Goal: Transaction & Acquisition: Purchase product/service

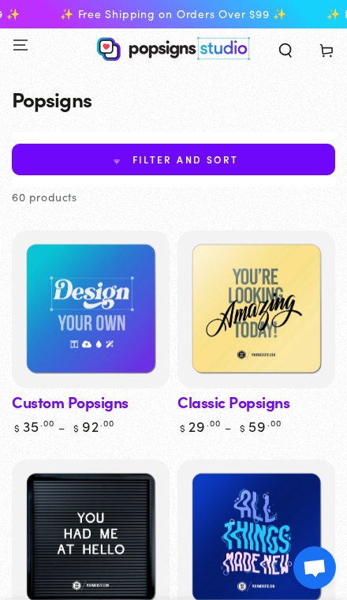
click at [118, 336] on img at bounding box center [91, 310] width 158 height 158
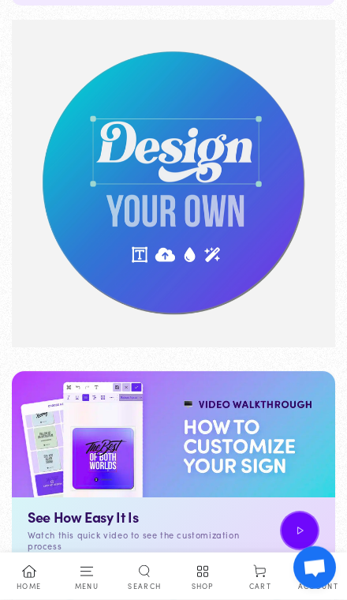
scroll to position [215, 0]
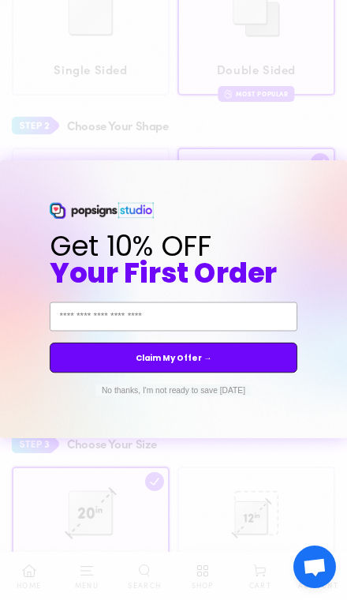
click at [268, 332] on input "Email Address" at bounding box center [174, 317] width 248 height 29
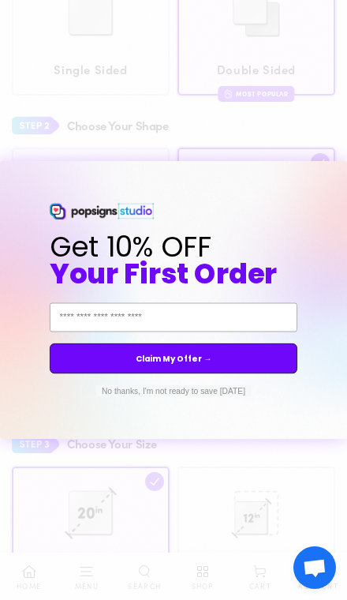
scroll to position [1048, 0]
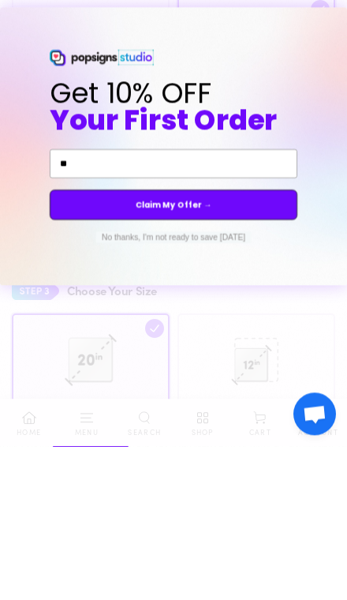
type input "*"
type input "**********"
click at [255, 343] on button "Claim My Offer →" at bounding box center [174, 358] width 248 height 30
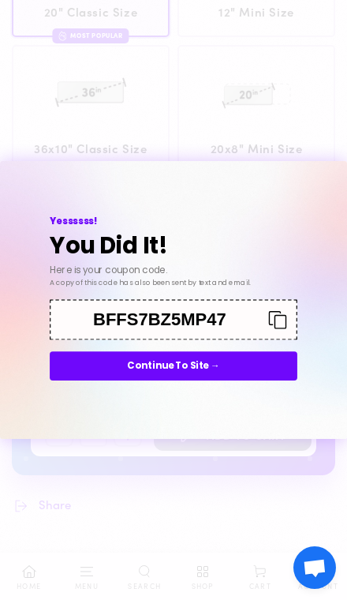
click at [268, 328] on icon "Copy coupon code" at bounding box center [274, 319] width 28 height 18
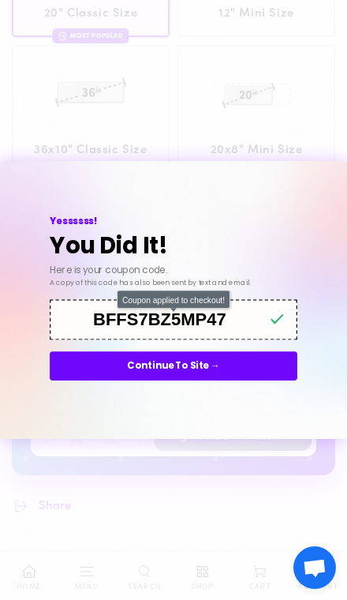
click at [259, 381] on button "Continue To Site →" at bounding box center [174, 365] width 248 height 29
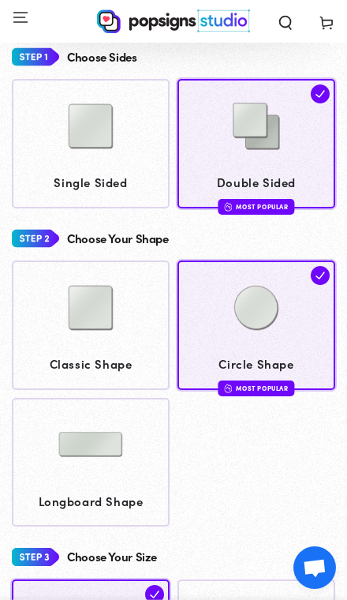
scroll to position [842, 0]
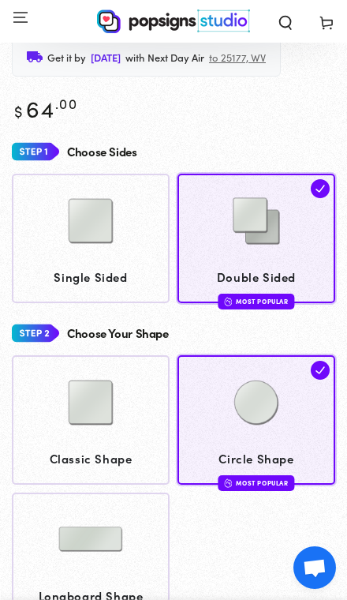
click at [259, 434] on img at bounding box center [256, 402] width 79 height 79
click at [314, 198] on img at bounding box center [320, 188] width 19 height 19
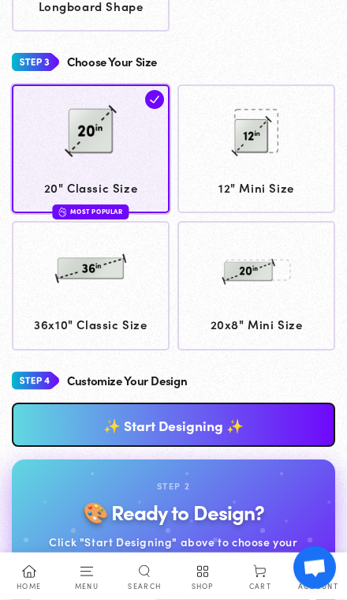
scroll to position [1434, 0]
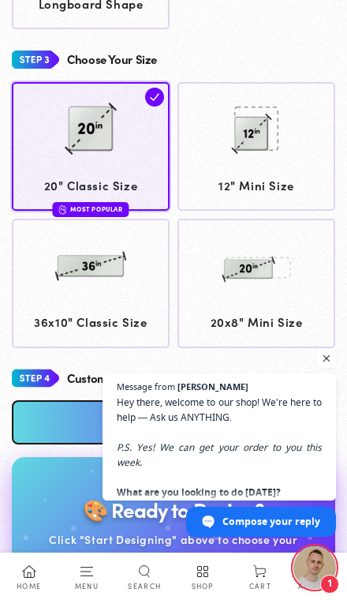
click at [129, 294] on img at bounding box center [90, 266] width 79 height 79
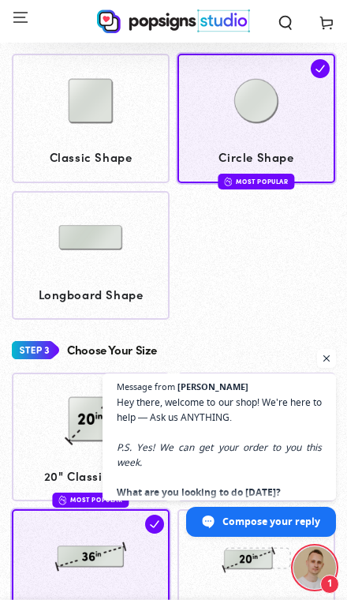
scroll to position [1122, 0]
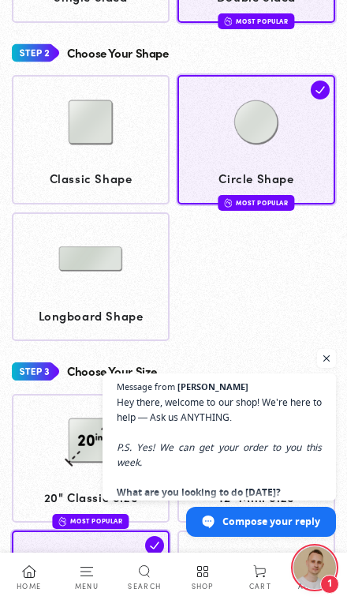
click at [324, 368] on span "Open chat" at bounding box center [326, 358] width 19 height 19
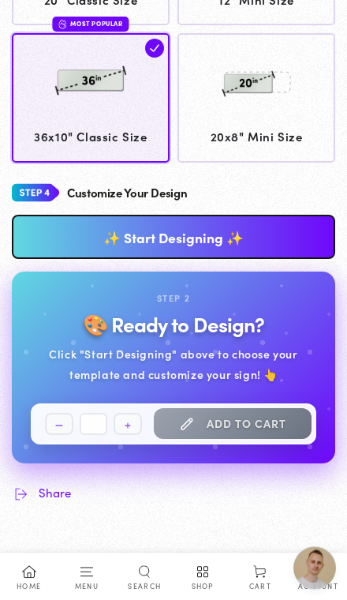
click at [291, 250] on link "✨ Start Designing ✨" at bounding box center [174, 237] width 324 height 44
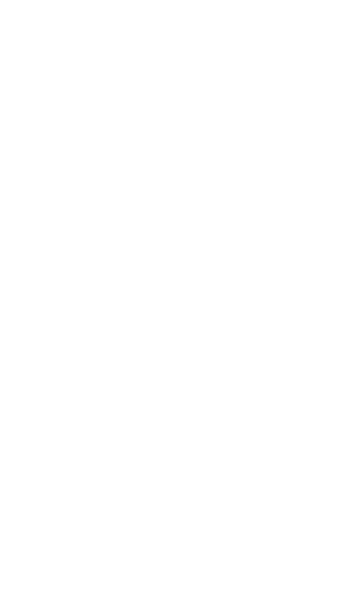
scroll to position [26, 0]
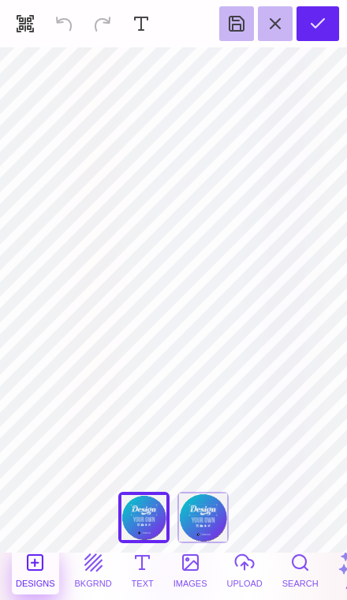
click at [239, 565] on button "upload" at bounding box center [244, 570] width 43 height 47
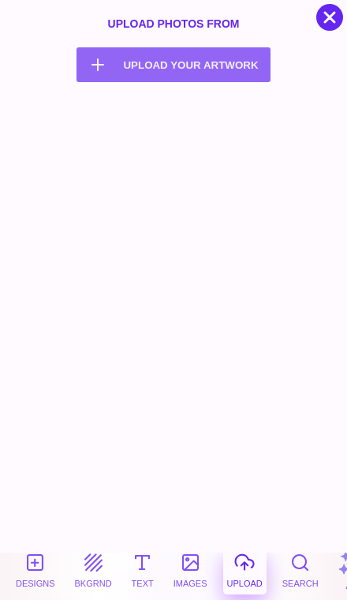
click at [227, 54] on button "Upload your artwork Computer" at bounding box center [173, 64] width 193 height 35
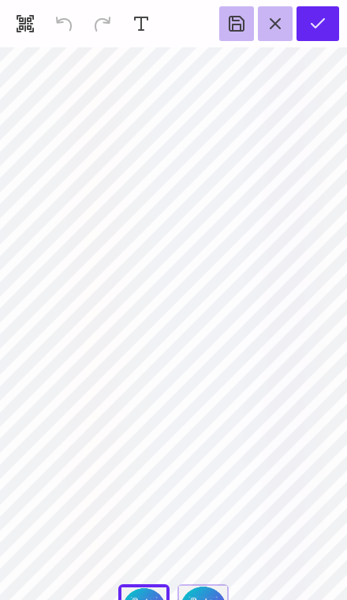
scroll to position [98, 0]
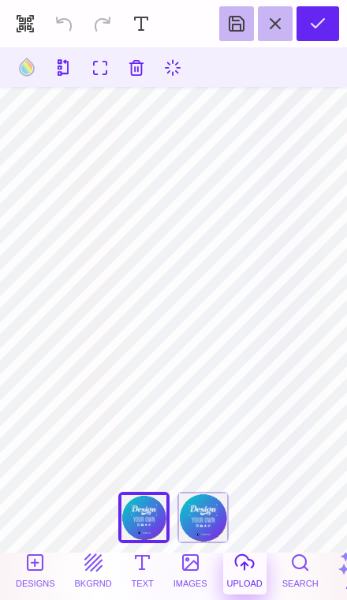
click at [237, 564] on button "upload" at bounding box center [244, 570] width 43 height 47
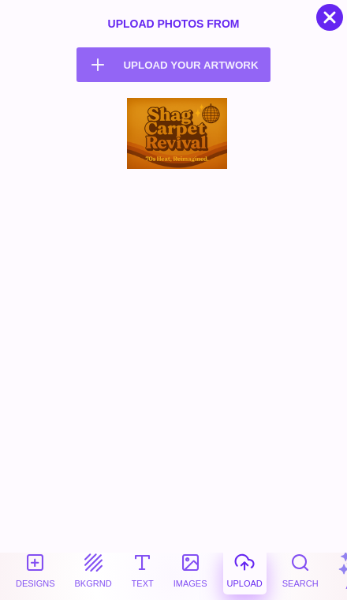
click at [186, 564] on button "images" at bounding box center [191, 570] width 42 height 47
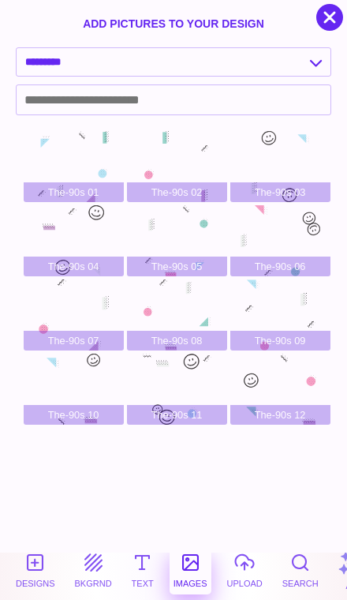
click at [241, 565] on button "upload" at bounding box center [244, 570] width 43 height 47
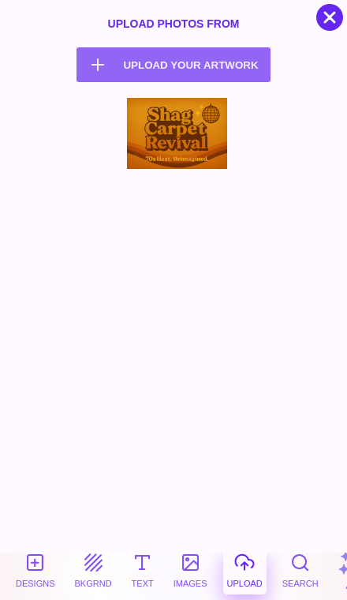
click at [197, 129] on div at bounding box center [177, 133] width 100 height 71
click at [205, 141] on div at bounding box center [177, 133] width 100 height 71
click at [237, 62] on button "Upload your artwork Computer" at bounding box center [173, 64] width 193 height 35
click at [193, 141] on div at bounding box center [177, 133] width 100 height 71
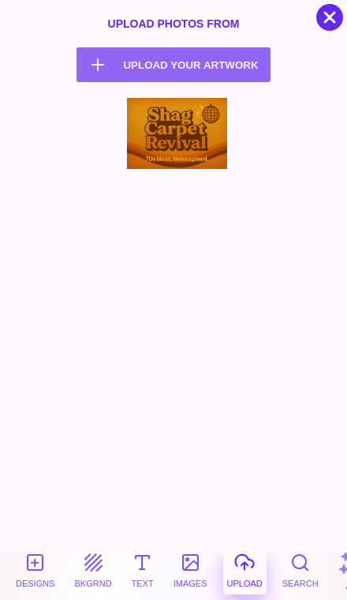
click at [180, 573] on button "images" at bounding box center [191, 570] width 42 height 47
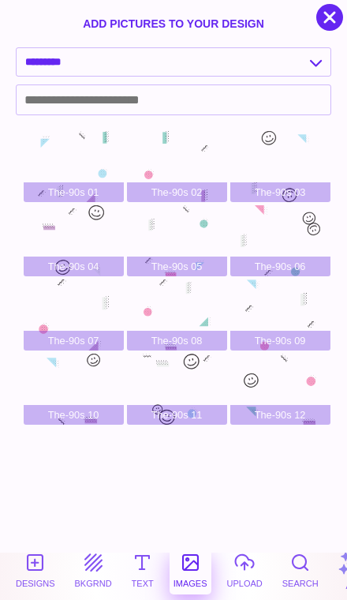
click at [35, 564] on button "Designs" at bounding box center [35, 570] width 47 height 47
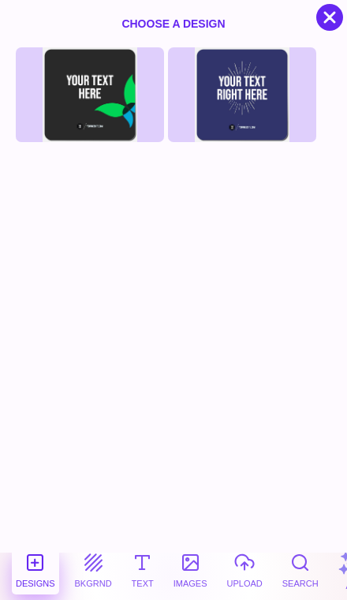
click at [91, 563] on button "bkgrnd" at bounding box center [93, 570] width 45 height 47
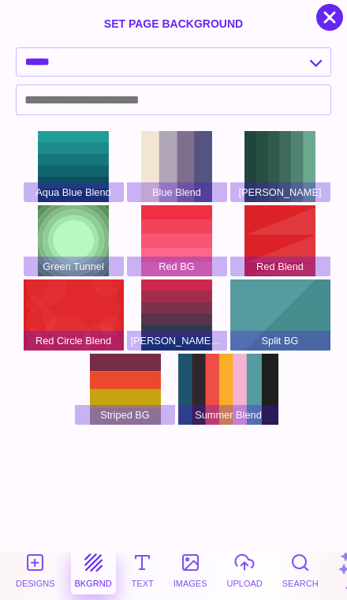
click at [141, 572] on button "Text" at bounding box center [143, 570] width 30 height 47
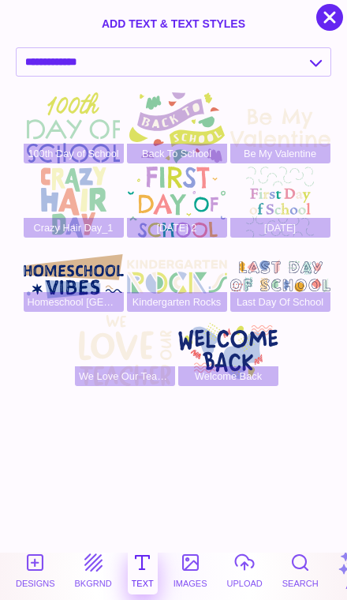
click at [179, 585] on button "images" at bounding box center [191, 570] width 42 height 47
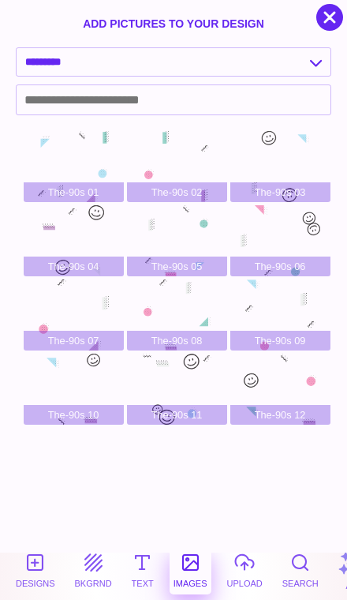
click at [234, 577] on button "upload" at bounding box center [244, 570] width 43 height 47
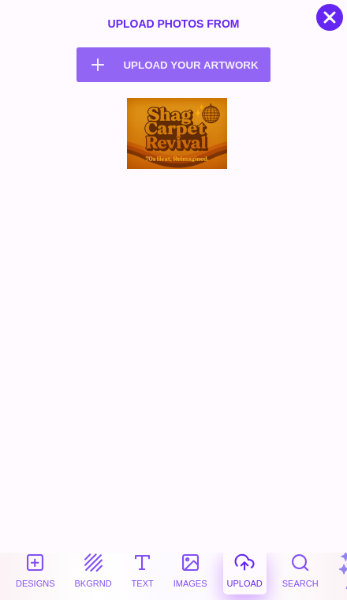
click at [188, 160] on div at bounding box center [177, 133] width 100 height 71
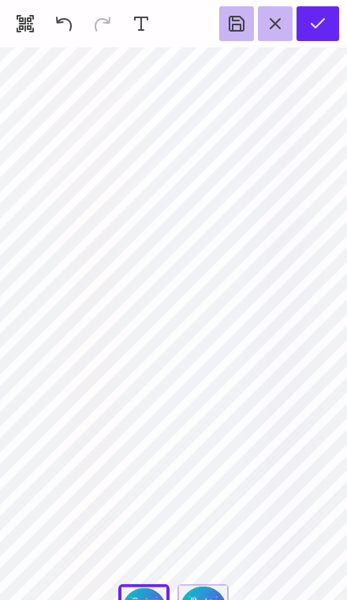
scroll to position [271, 0]
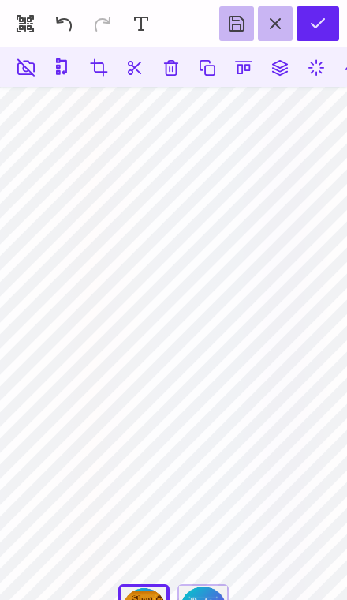
click at [175, 60] on button at bounding box center [171, 67] width 28 height 28
click at [171, 66] on button at bounding box center [171, 67] width 28 height 28
click at [166, 67] on button at bounding box center [171, 67] width 28 height 28
click at [167, 69] on button at bounding box center [171, 67] width 28 height 28
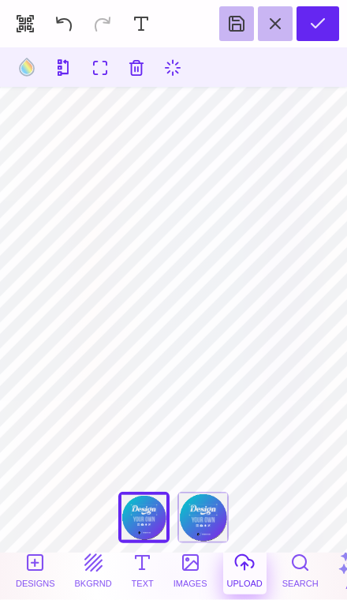
scroll to position [297, 0]
click at [82, 562] on button "bkgrnd" at bounding box center [93, 570] width 45 height 47
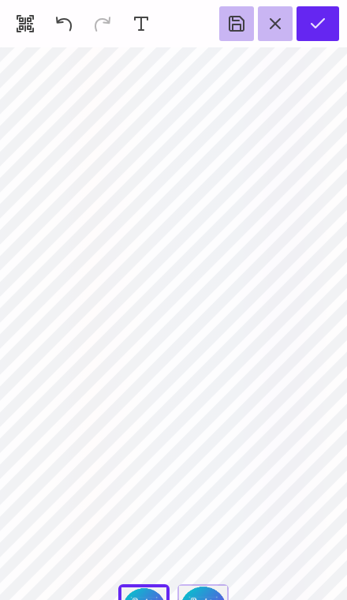
scroll to position [432, 0]
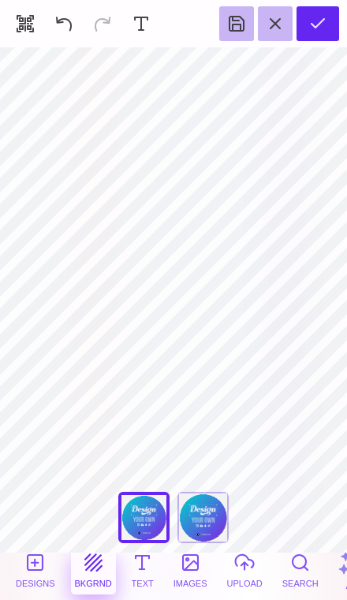
click at [191, 566] on button "images" at bounding box center [191, 570] width 42 height 47
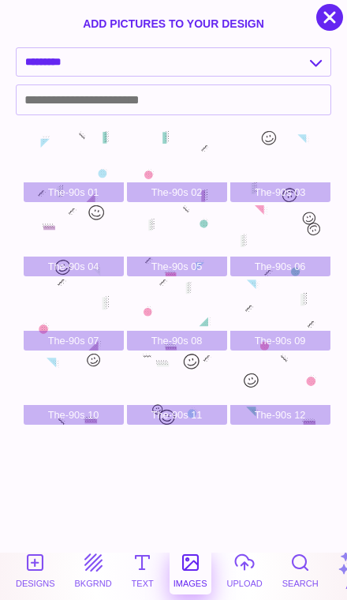
click at [246, 567] on button "upload" at bounding box center [244, 570] width 43 height 47
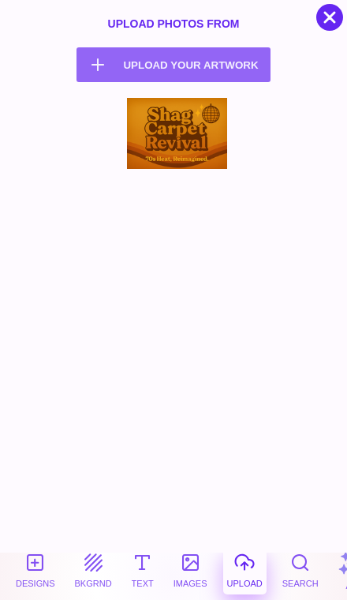
click at [137, 65] on button "Upload your artwork Computer" at bounding box center [173, 64] width 193 height 35
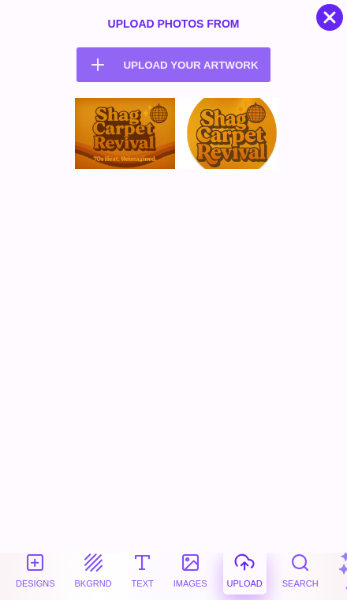
click at [228, 157] on div at bounding box center [228, 133] width 100 height 71
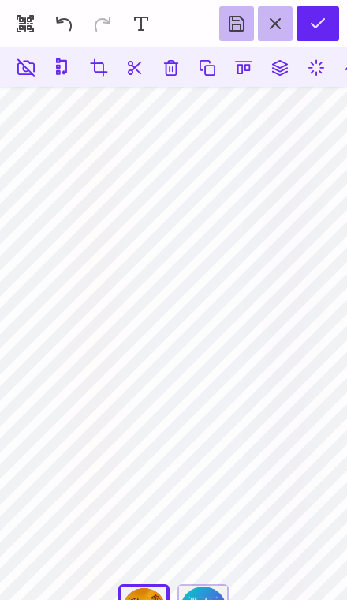
click at [317, 21] on button "Preview" at bounding box center [318, 23] width 43 height 35
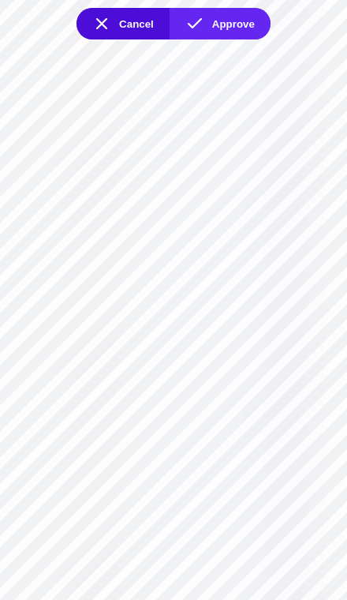
click at [225, 17] on button "Approve" at bounding box center [220, 24] width 101 height 32
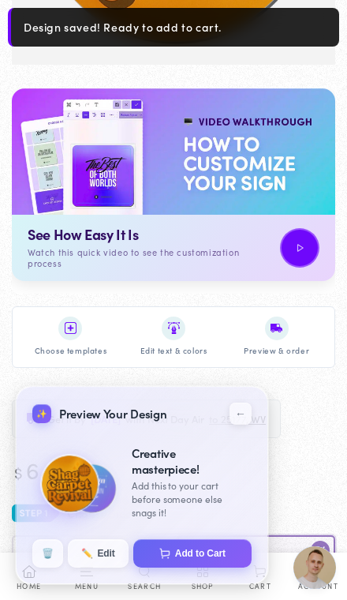
scroll to position [481, 0]
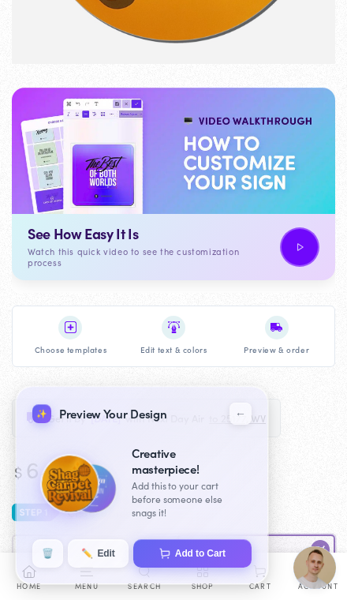
click at [223, 554] on button "Add to Cart" at bounding box center [192, 553] width 118 height 28
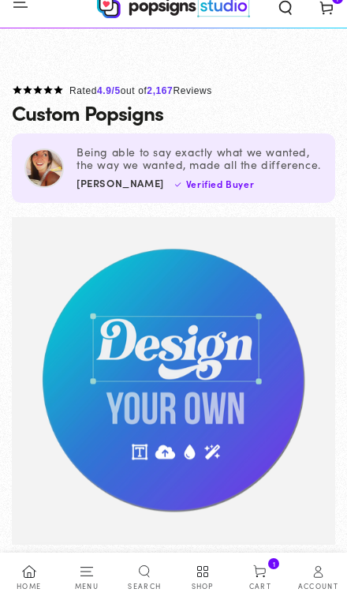
scroll to position [481, 0]
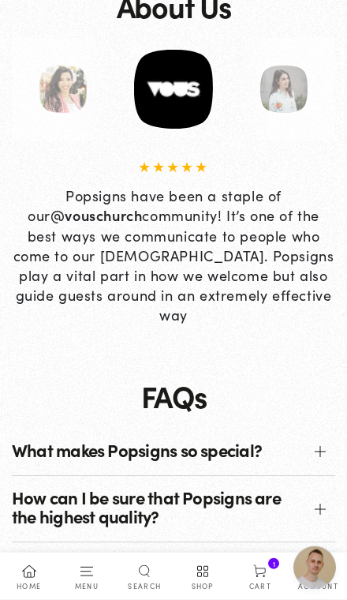
scroll to position [2230, 0]
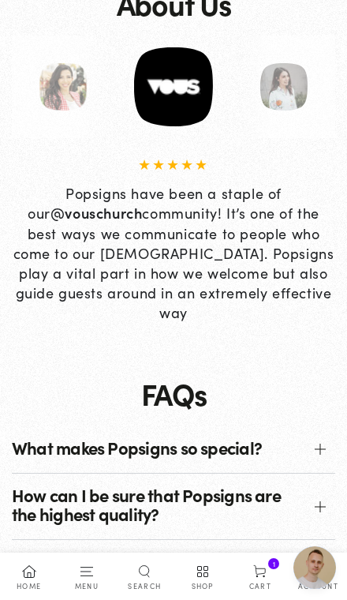
click at [316, 455] on span at bounding box center [320, 449] width 11 height 11
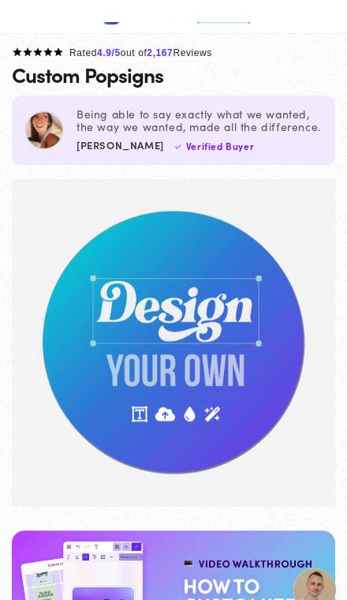
scroll to position [36, 0]
